Goal: Task Accomplishment & Management: Manage account settings

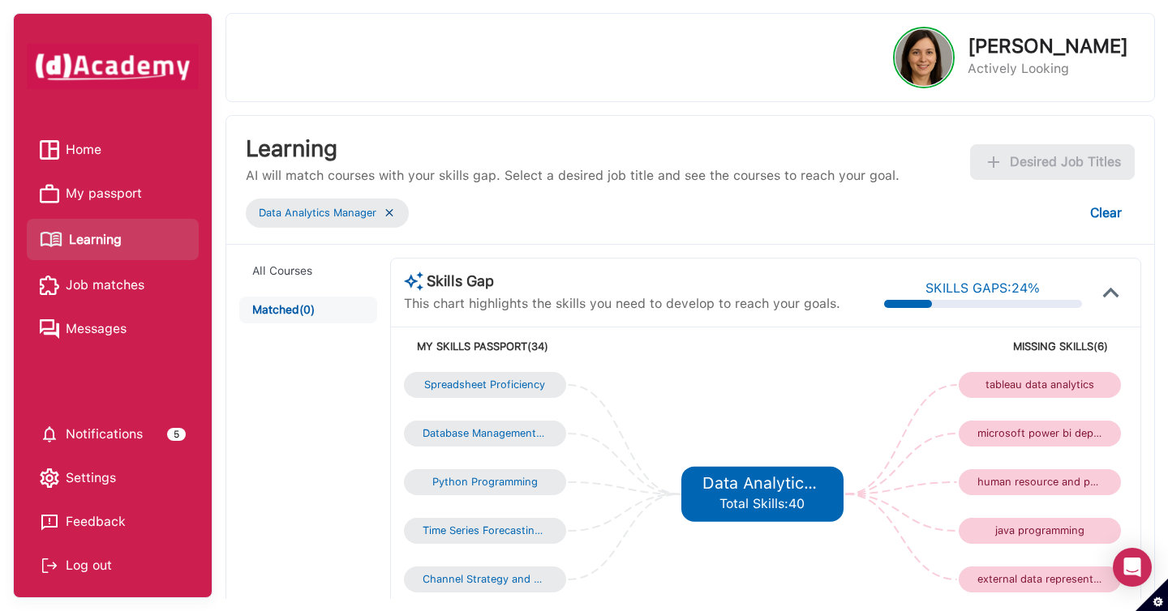
click at [126, 191] on span "My passport" at bounding box center [104, 194] width 76 height 24
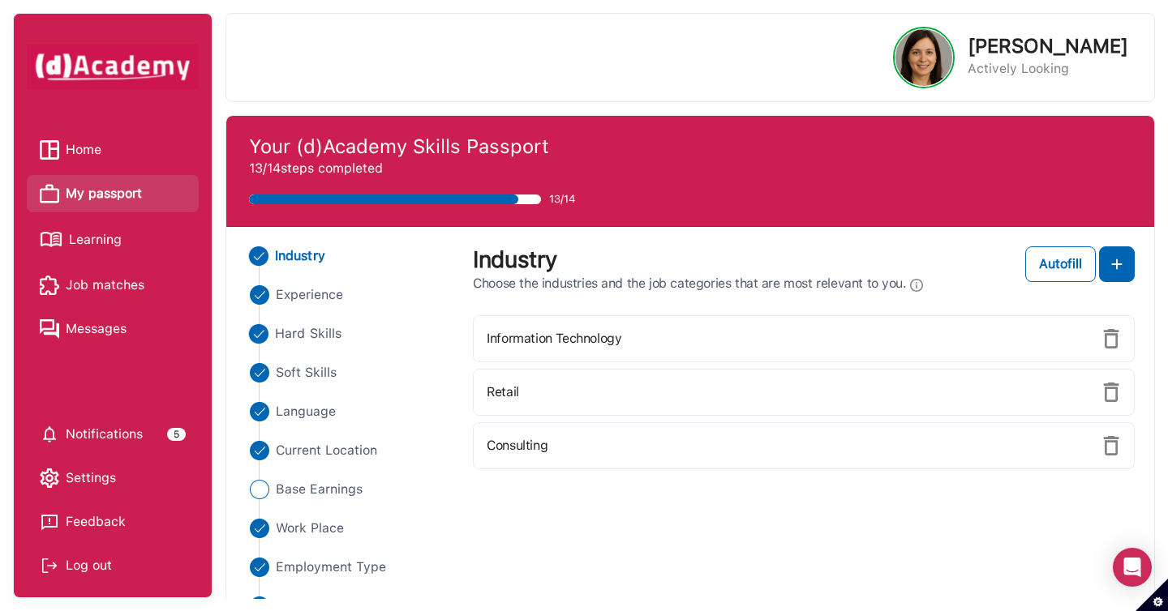
click at [316, 343] on span "Hard Skills" at bounding box center [308, 333] width 66 height 19
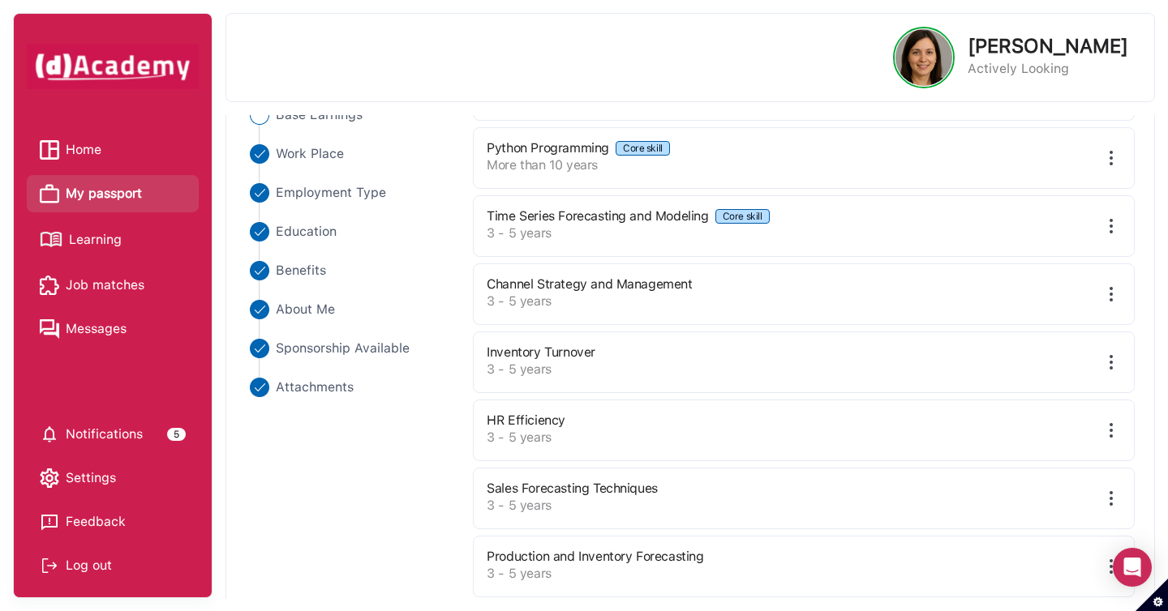
scroll to position [551, 0]
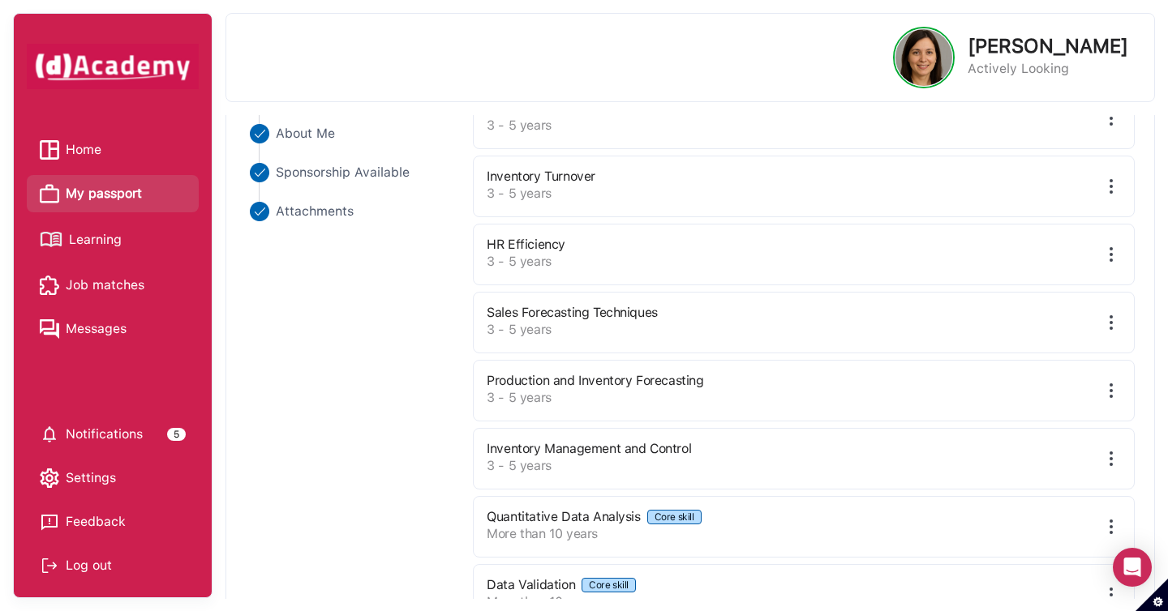
click at [1114, 258] on img at bounding box center [1110, 254] width 19 height 19
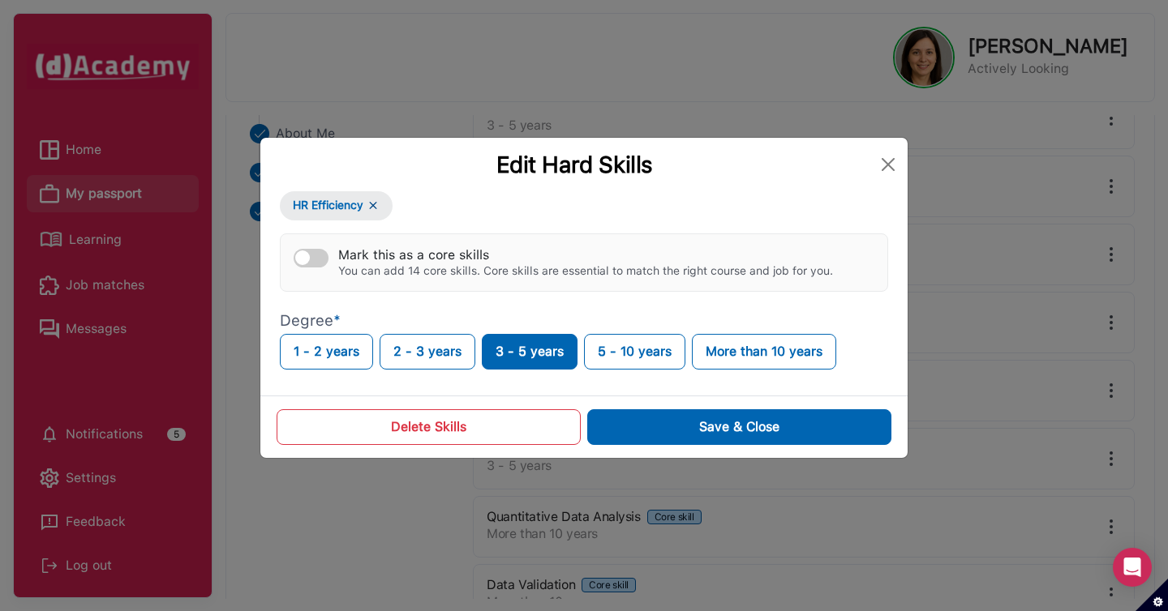
click at [537, 429] on button "Delete Skills" at bounding box center [428, 427] width 304 height 36
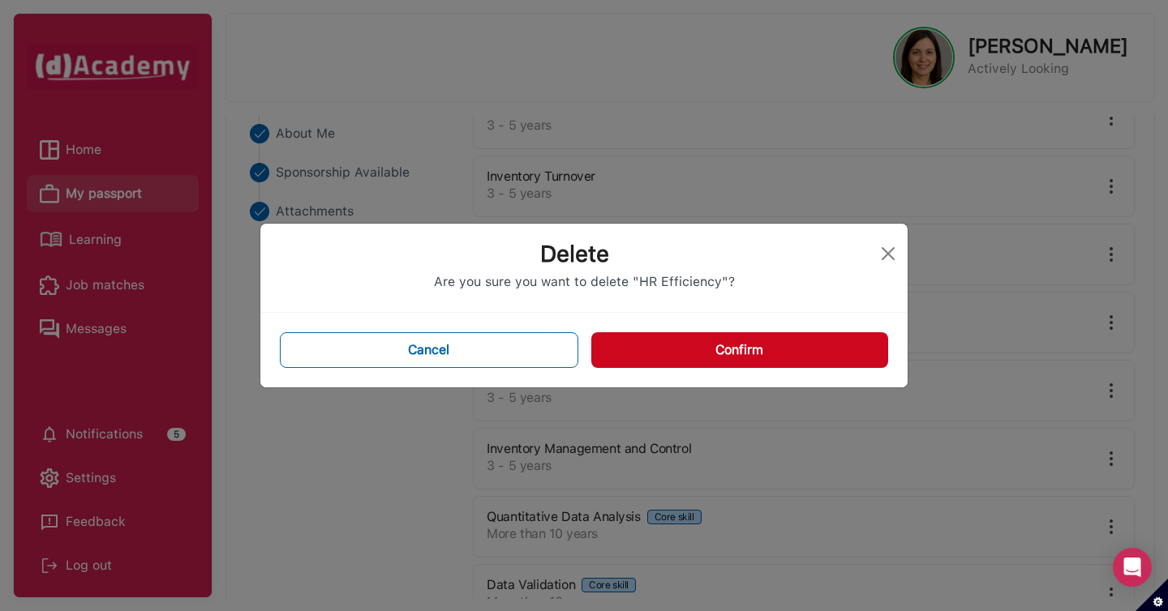
click at [740, 370] on div "Cancel Confirm" at bounding box center [583, 350] width 647 height 75
click at [741, 355] on button "Confirm" at bounding box center [739, 350] width 297 height 36
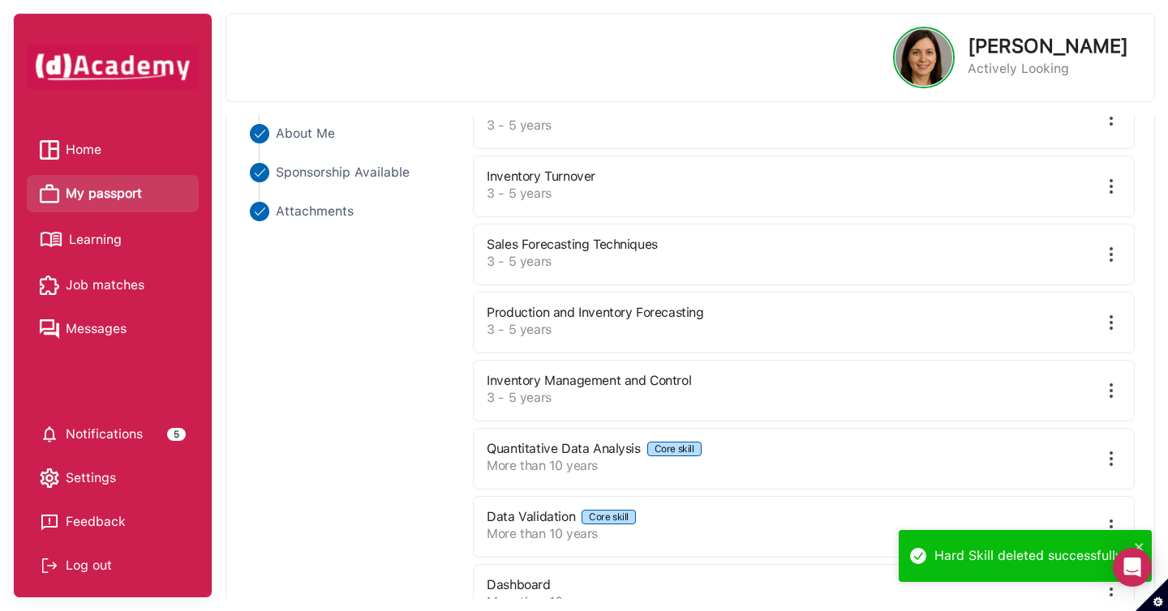
click at [125, 287] on span "Job matches" at bounding box center [105, 285] width 79 height 24
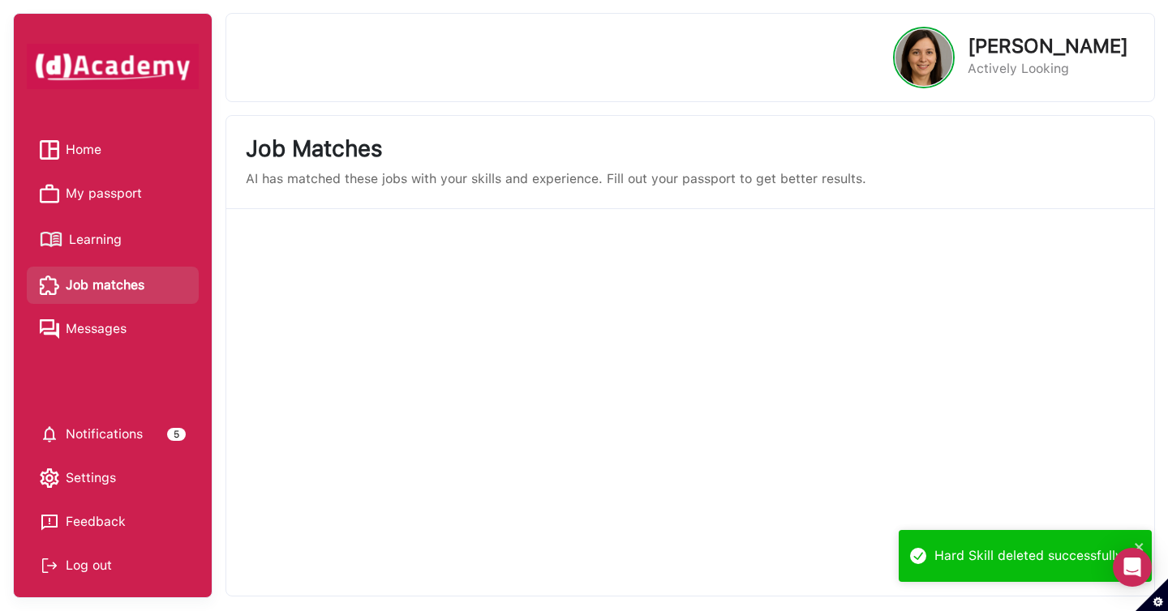
click at [112, 245] on span "Learning" at bounding box center [95, 240] width 53 height 24
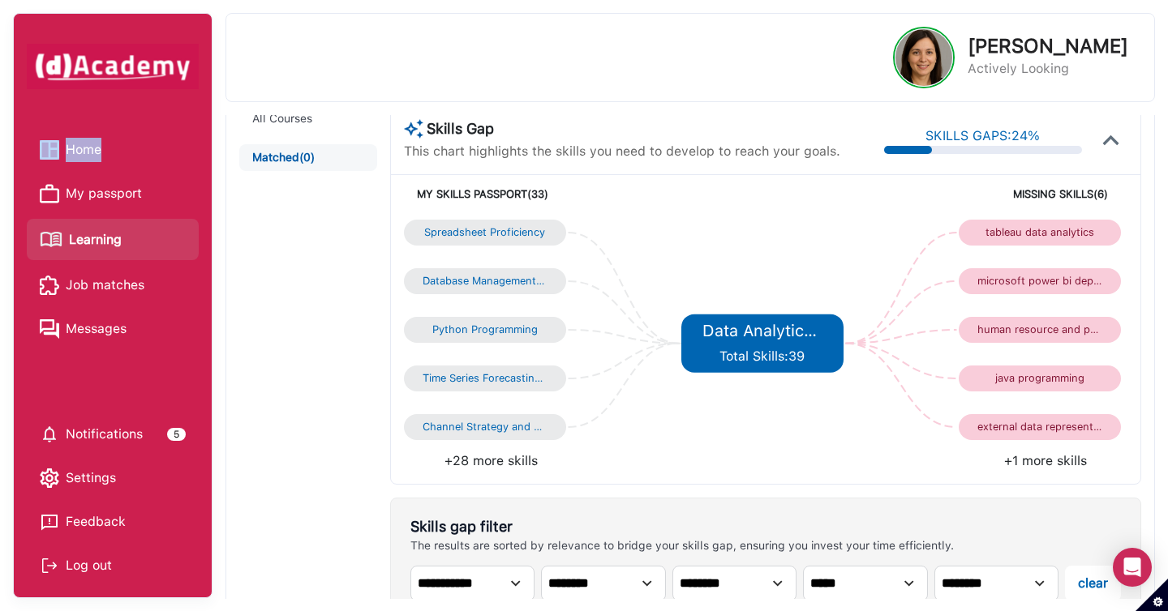
scroll to position [186, 0]
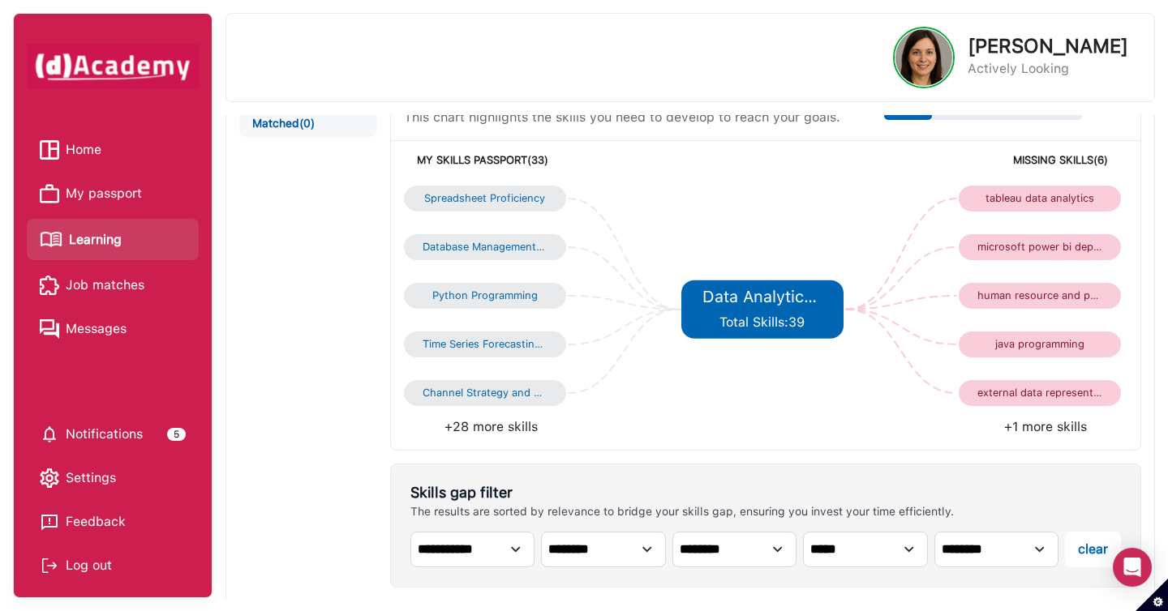
click at [1028, 427] on li "+1 more skills" at bounding box center [946, 427] width 362 height 19
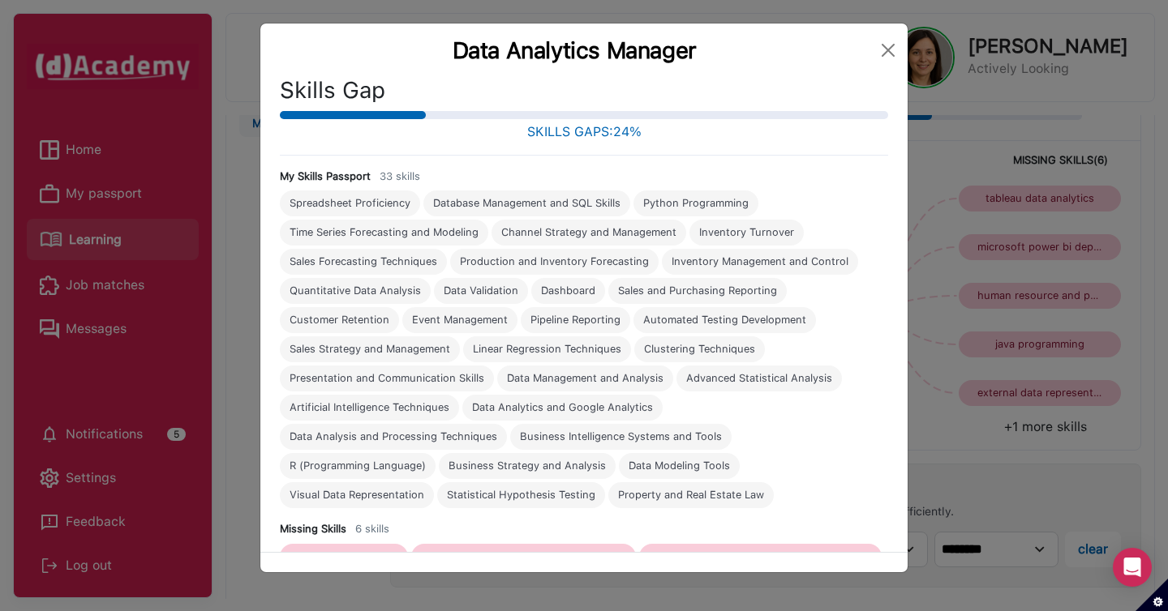
scroll to position [59, 0]
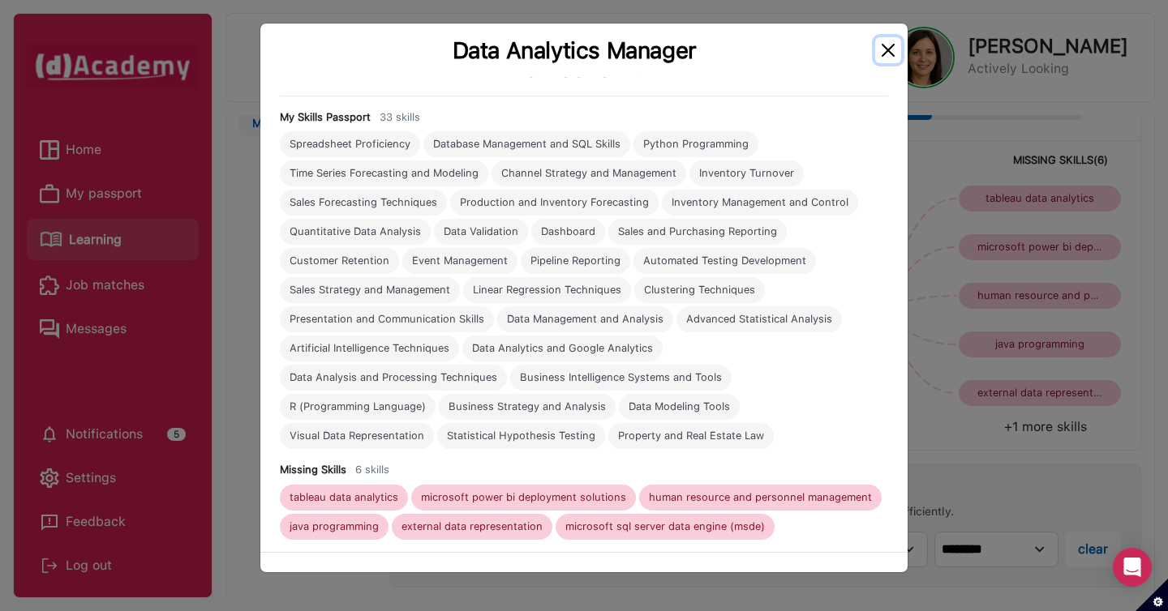
click at [877, 56] on button "Close" at bounding box center [888, 50] width 26 height 26
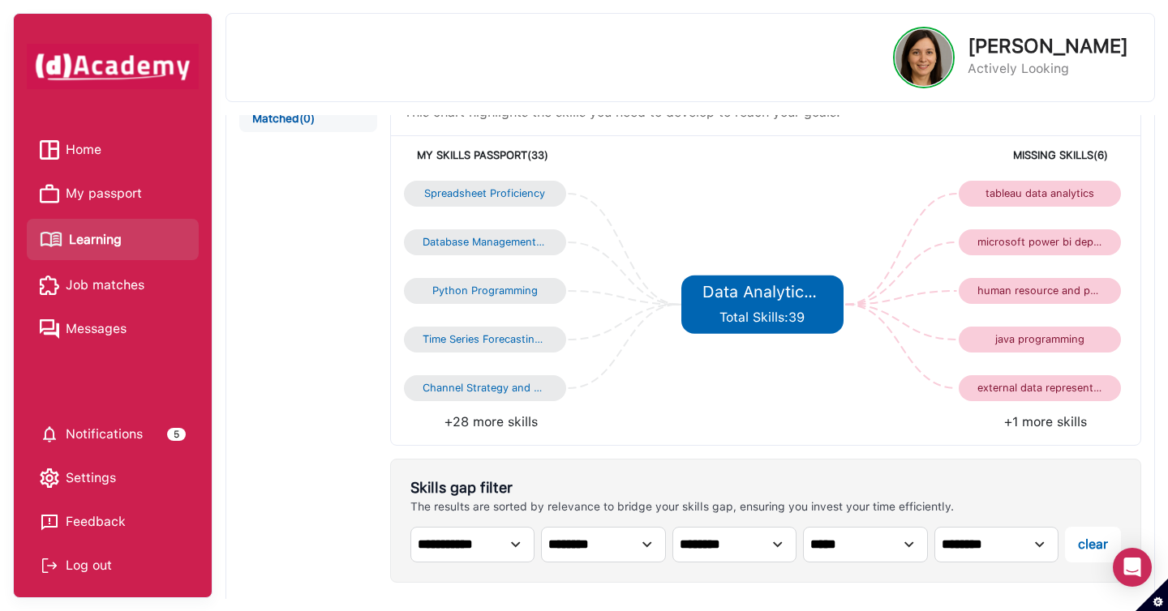
scroll to position [129, 0]
